Goal: Task Accomplishment & Management: Manage account settings

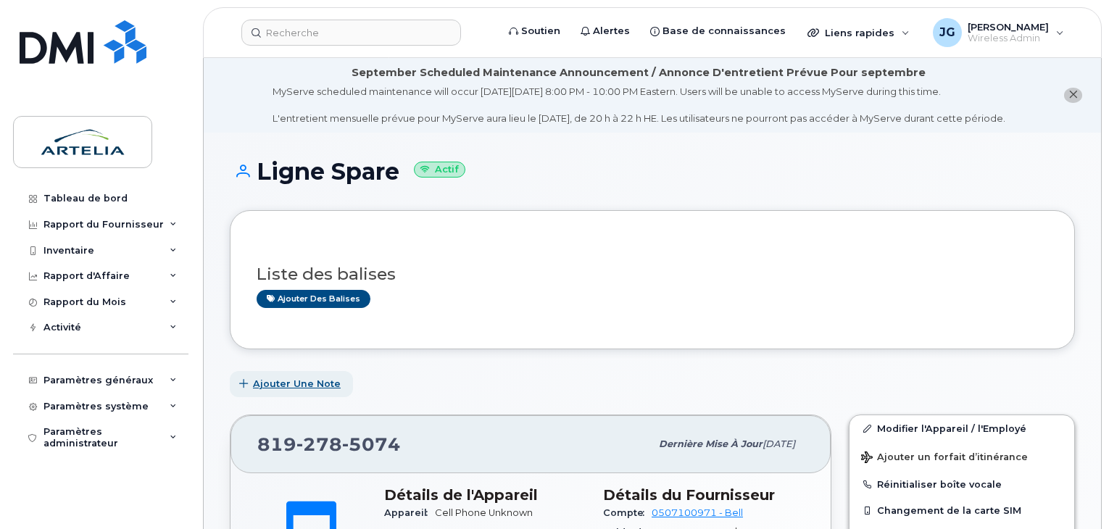
scroll to position [306, 0]
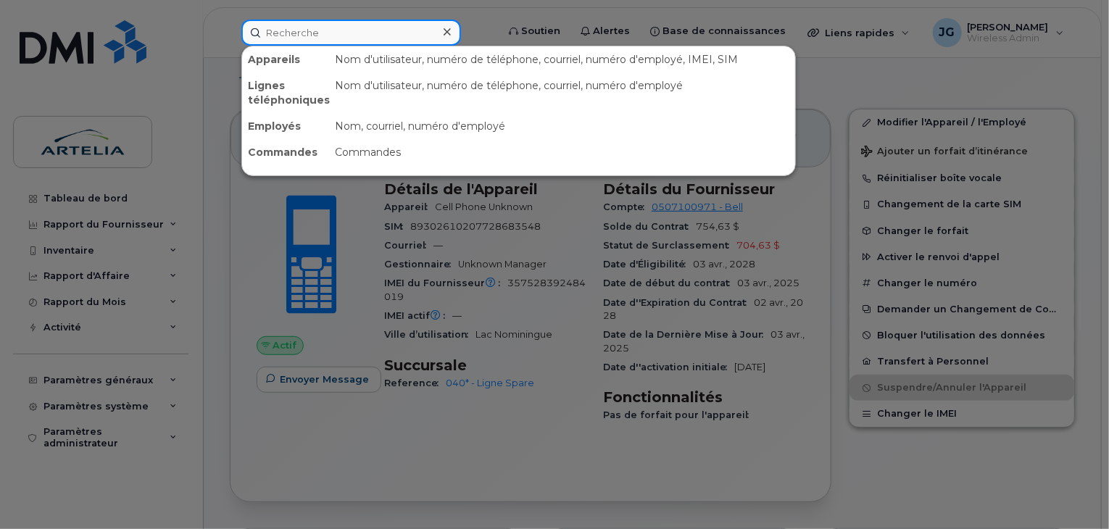
click at [275, 21] on input at bounding box center [351, 33] width 220 height 26
paste input "4385966342"
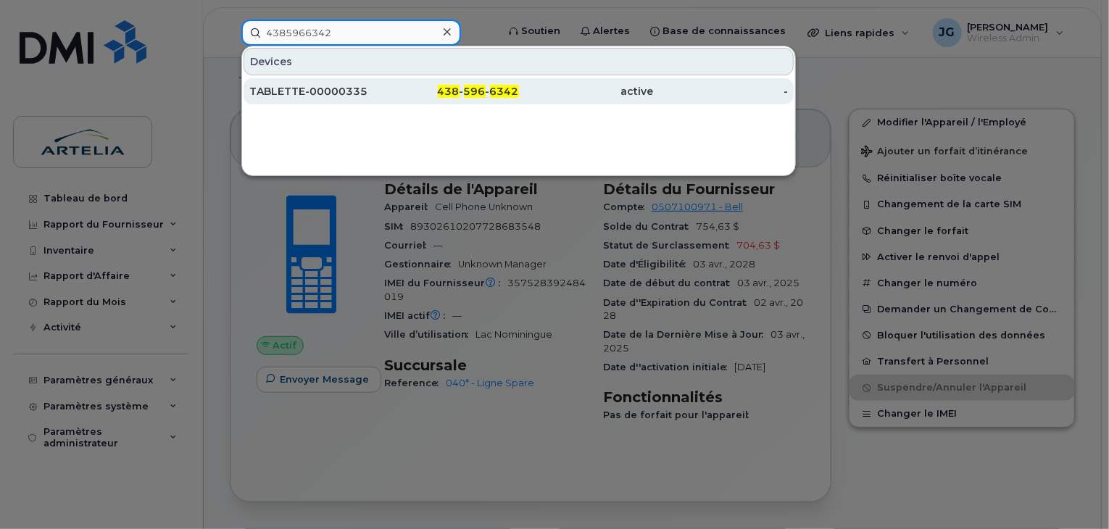
type input "4385966342"
click at [352, 94] on div "TABLETTE-00000335" at bounding box center [316, 91] width 135 height 15
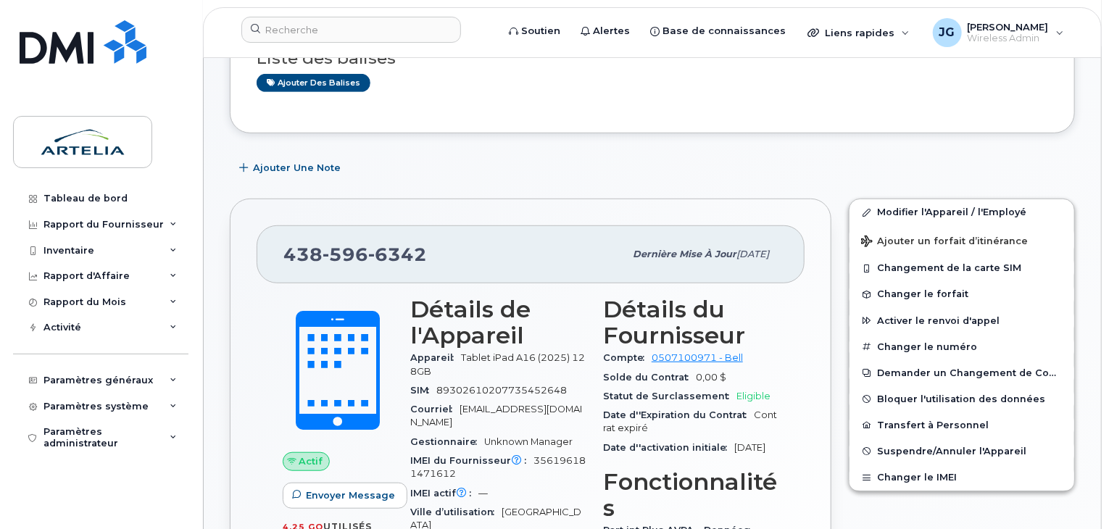
scroll to position [375, 0]
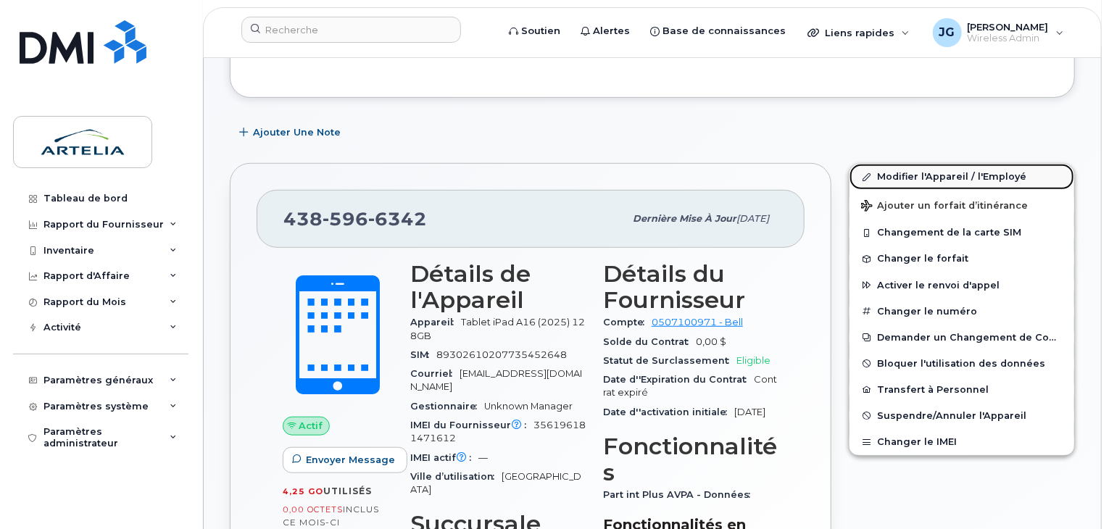
click at [914, 173] on link "Modifier l'Appareil / l'Employé" at bounding box center [962, 177] width 225 height 26
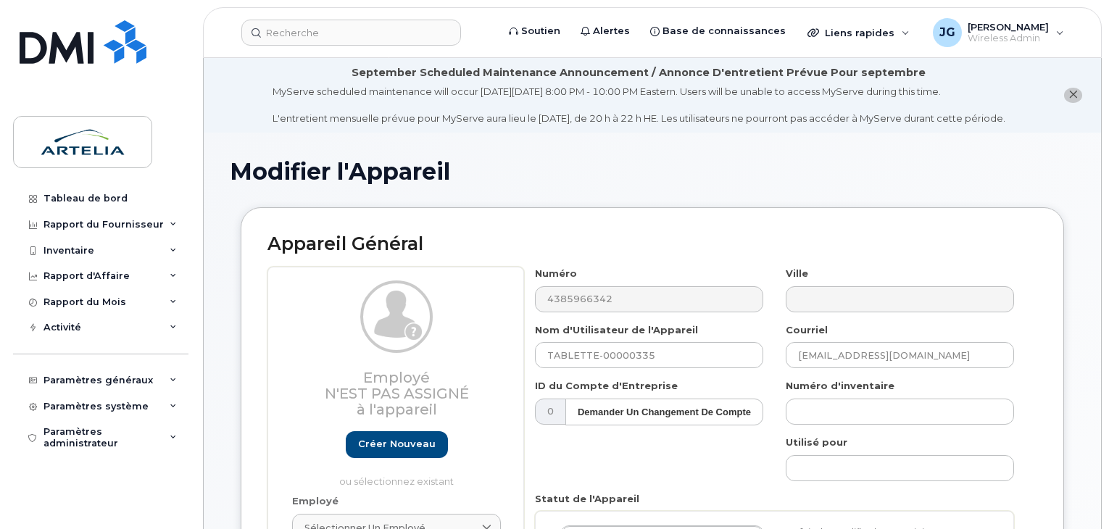
select select "29522000"
click at [682, 346] on input "TABLETTE-00000335" at bounding box center [649, 355] width 228 height 26
paste input "sbourouaiah"
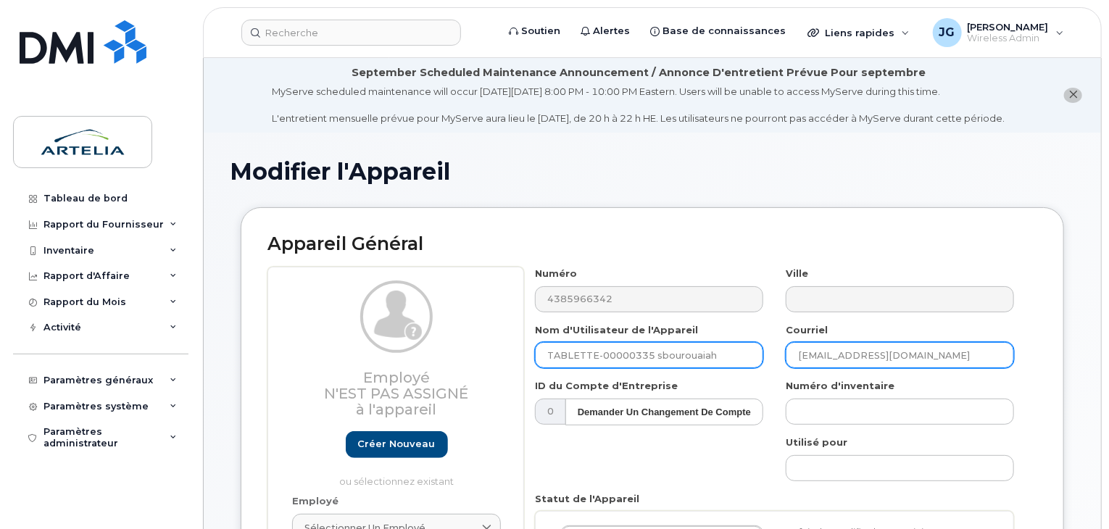
type input "TABLETTE-00000335 sbourouaiah"
drag, startPoint x: 1012, startPoint y: 353, endPoint x: 534, endPoint y: 340, distance: 478.7
click at [571, 353] on div "Numéro 4385966342 Ville Nom d'Utilisateur de l'Appareil TABLETTE-00000335 sbour…" at bounding box center [775, 476] width 502 height 418
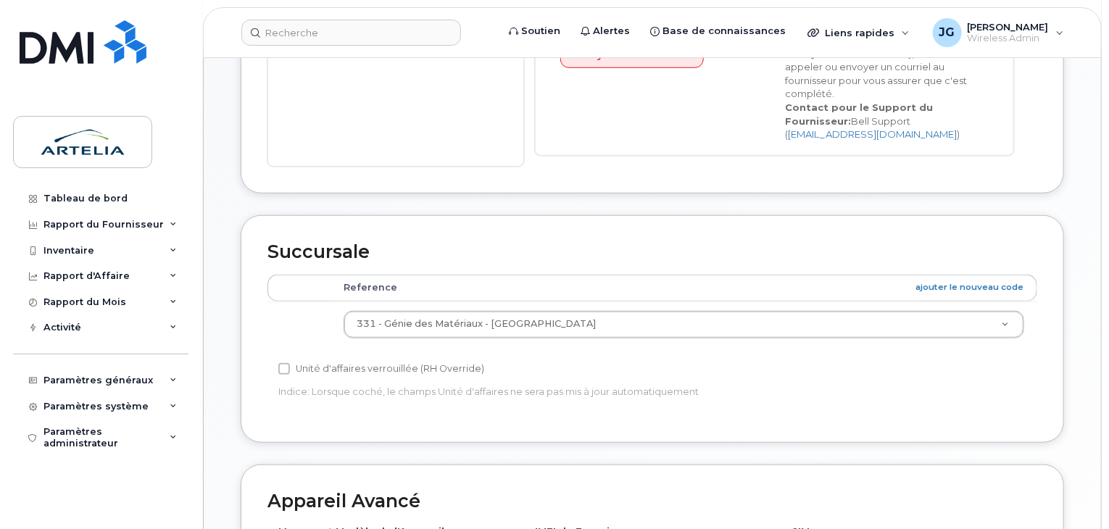
scroll to position [858, 0]
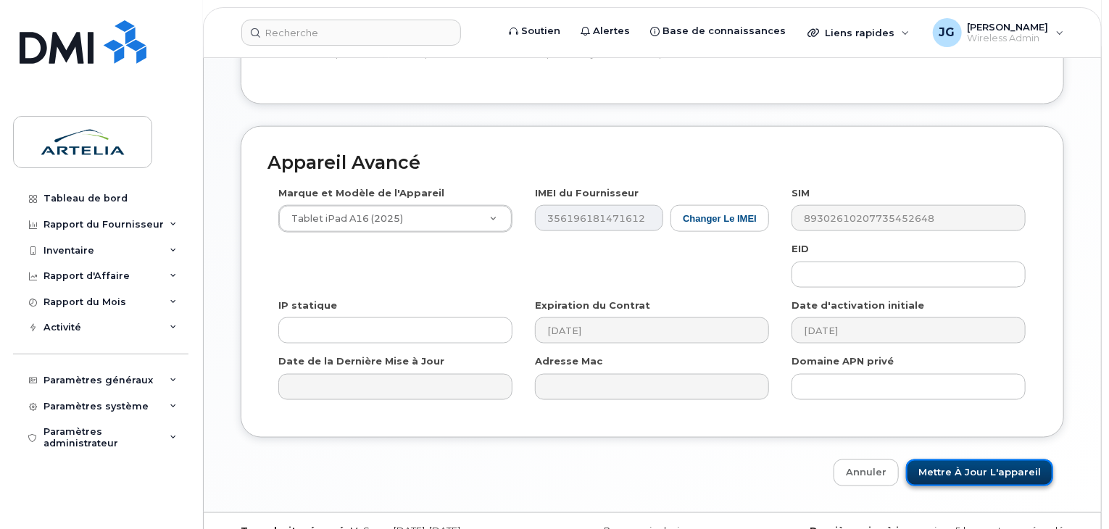
click at [967, 460] on input "Mettre à jour l'appareil" at bounding box center [979, 473] width 147 height 27
type input "Sauvegarde..."
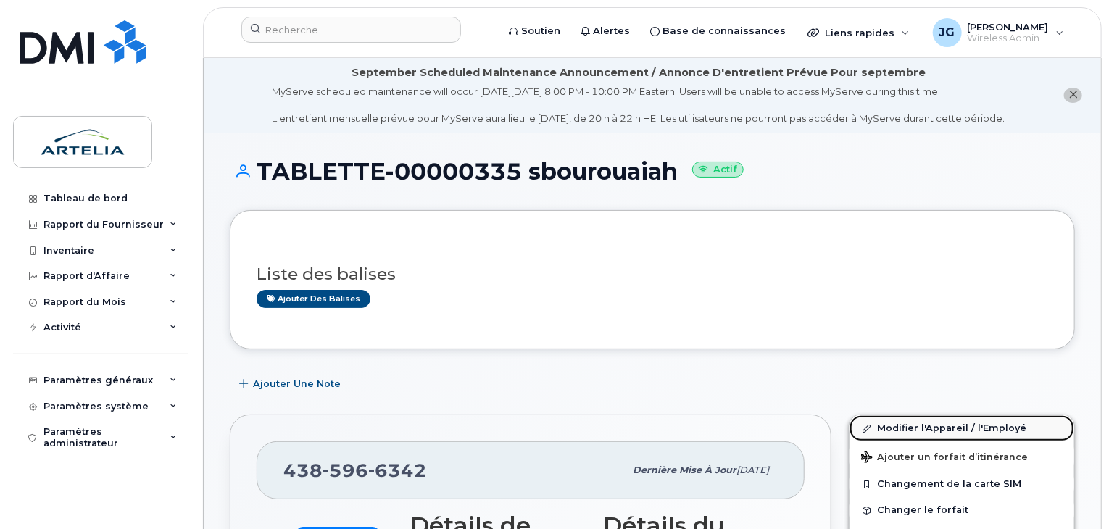
click at [957, 420] on link "Modifier l'Appareil / l'Employé" at bounding box center [962, 428] width 225 height 26
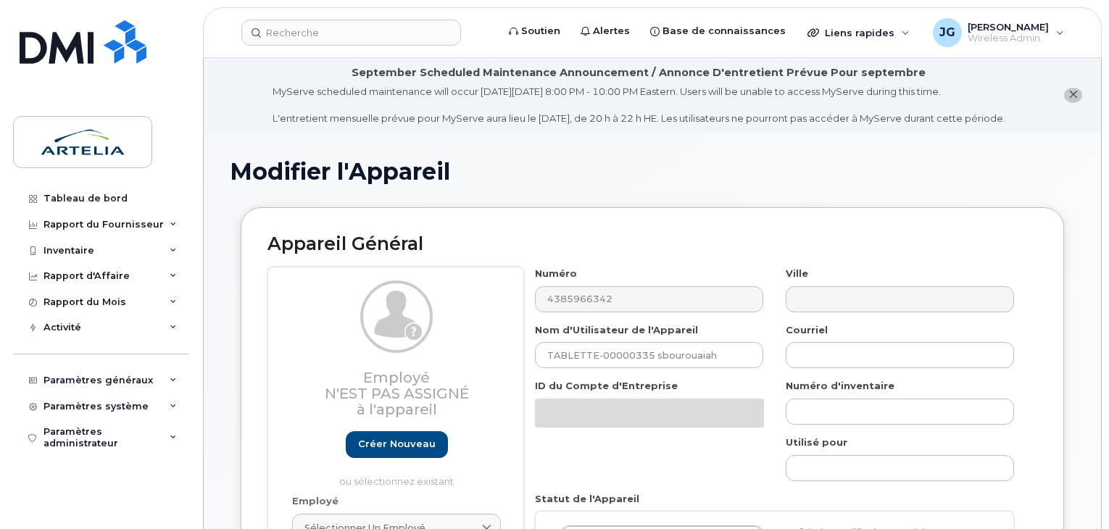
select select "29522000"
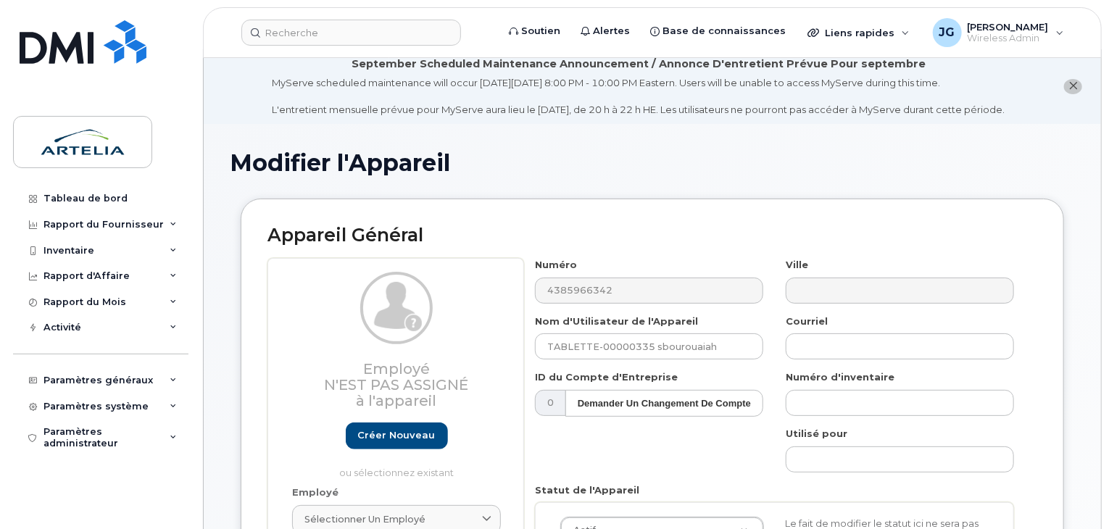
drag, startPoint x: 1113, startPoint y: 92, endPoint x: 1113, endPoint y: 215, distance: 123.3
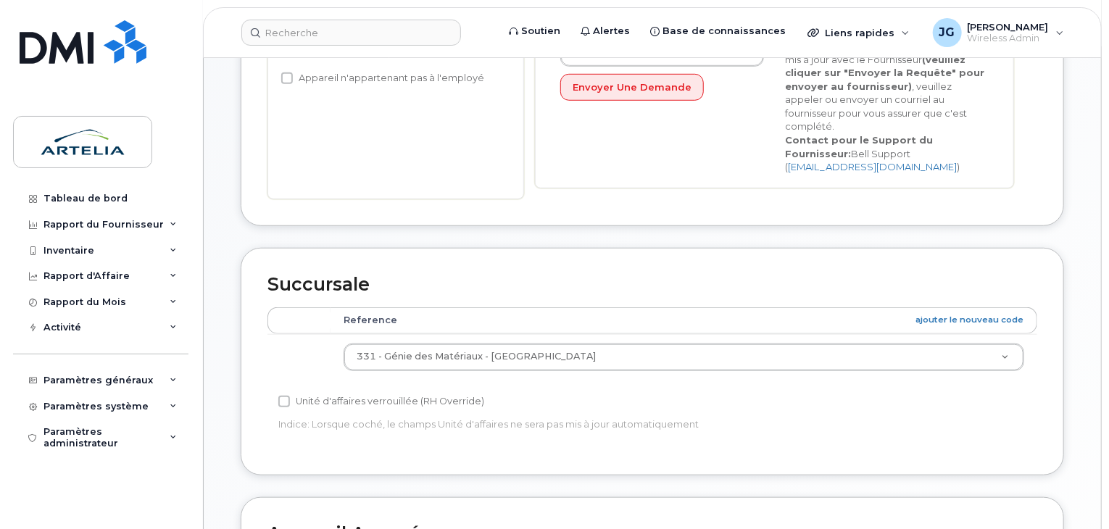
scroll to position [524, 0]
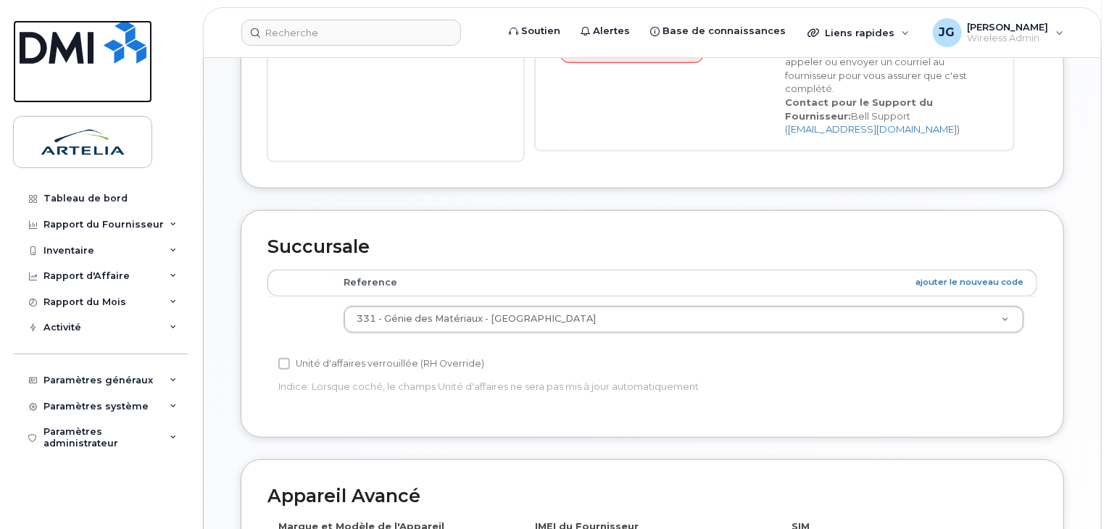
click at [131, 41] on img at bounding box center [83, 42] width 127 height 44
